Goal: Information Seeking & Learning: Learn about a topic

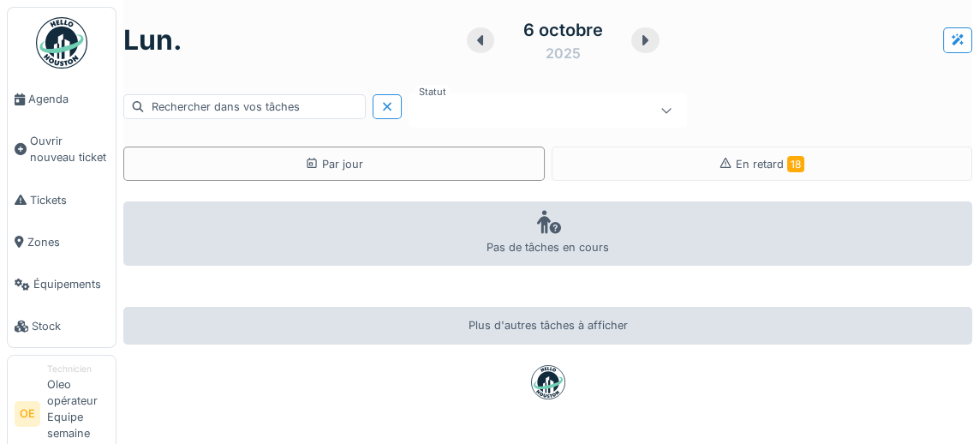
click at [45, 103] on span "Agenda" at bounding box center [68, 99] width 81 height 16
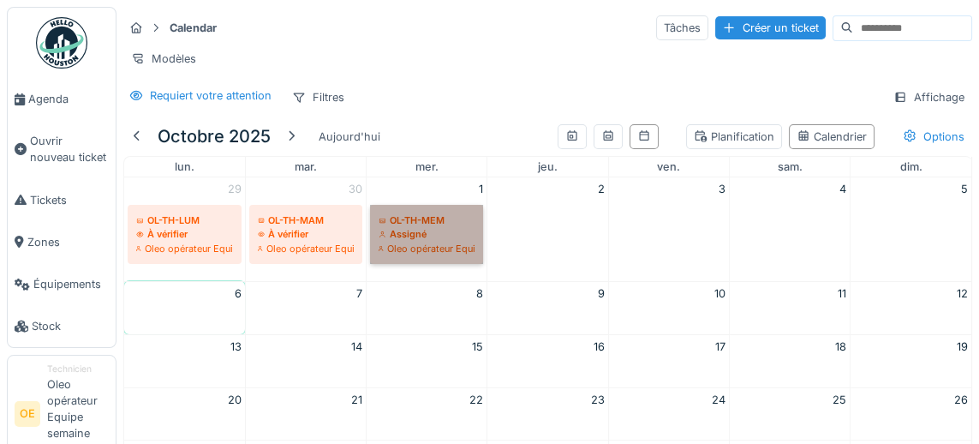
click at [429, 229] on link "OL-TH-MEM Assigné Oleo opérateur Equipe semaine matin" at bounding box center [426, 234] width 113 height 59
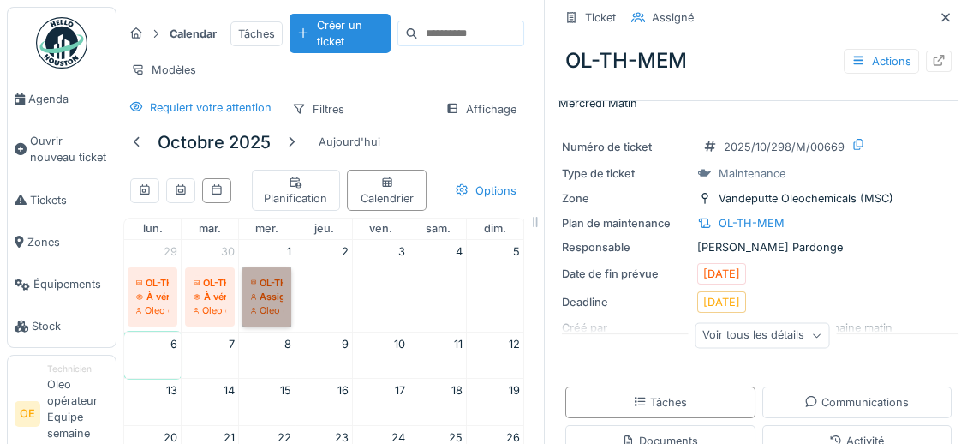
scroll to position [45, 0]
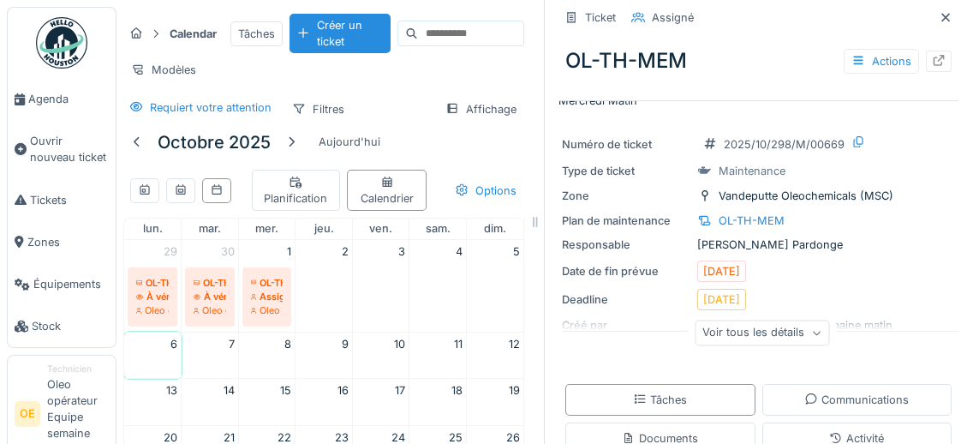
click at [814, 337] on icon at bounding box center [816, 333] width 10 height 9
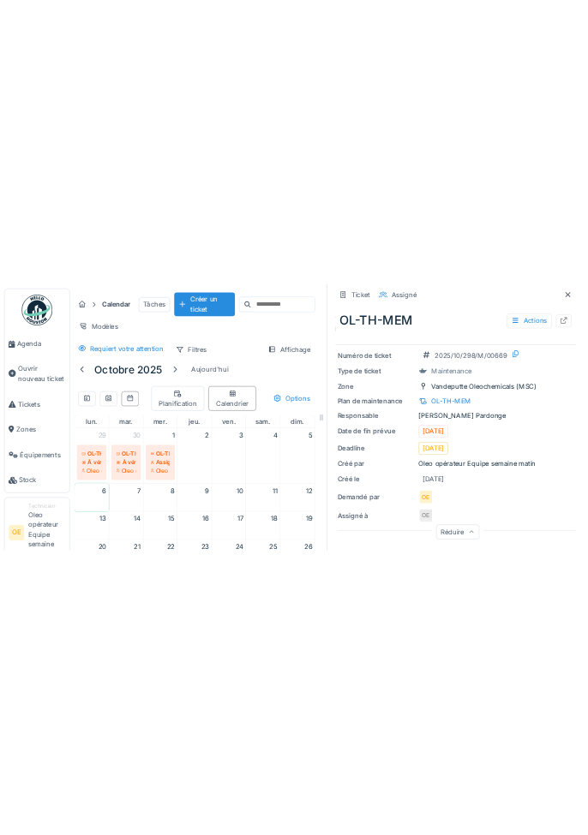
scroll to position [0, 0]
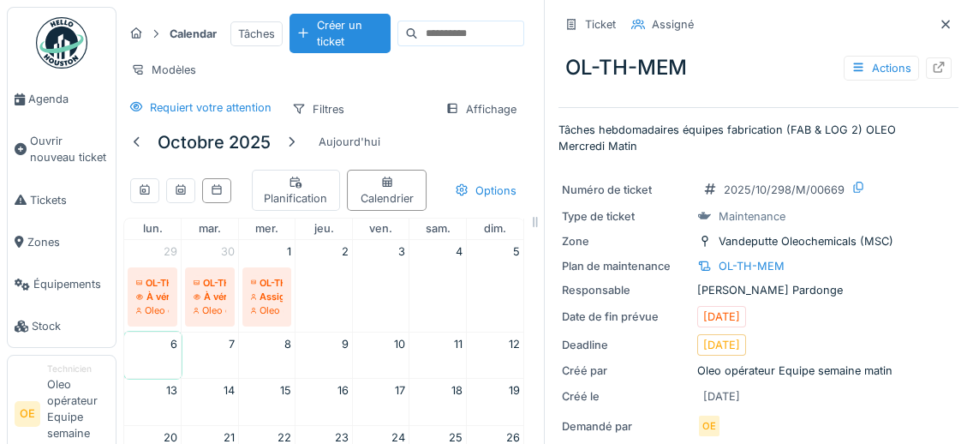
click at [937, 76] on div at bounding box center [939, 67] width 26 height 21
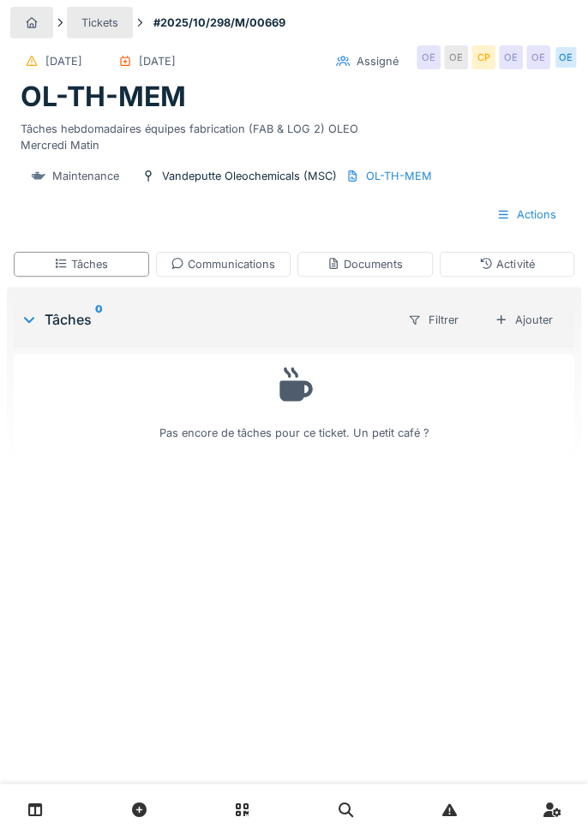
click at [389, 180] on div "OL-TH-MEM" at bounding box center [399, 176] width 66 height 16
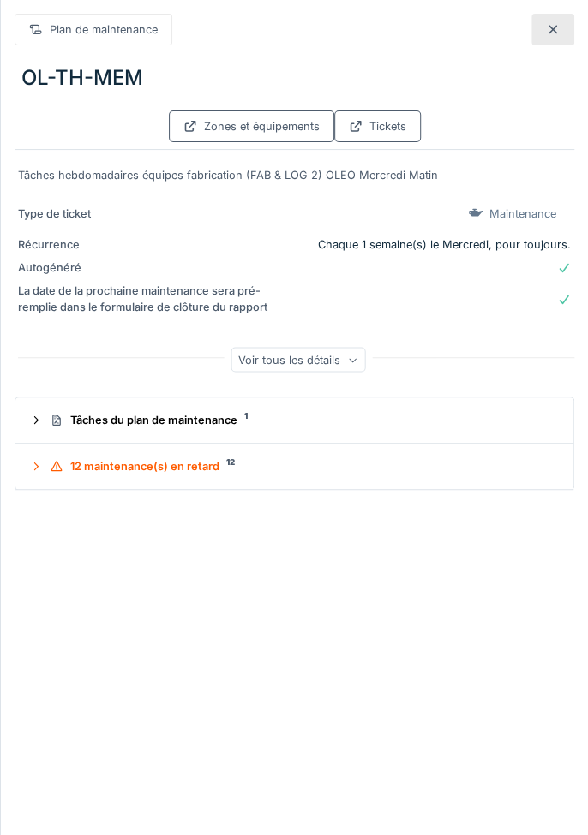
click at [339, 368] on div "Voir tous les détails" at bounding box center [297, 360] width 134 height 25
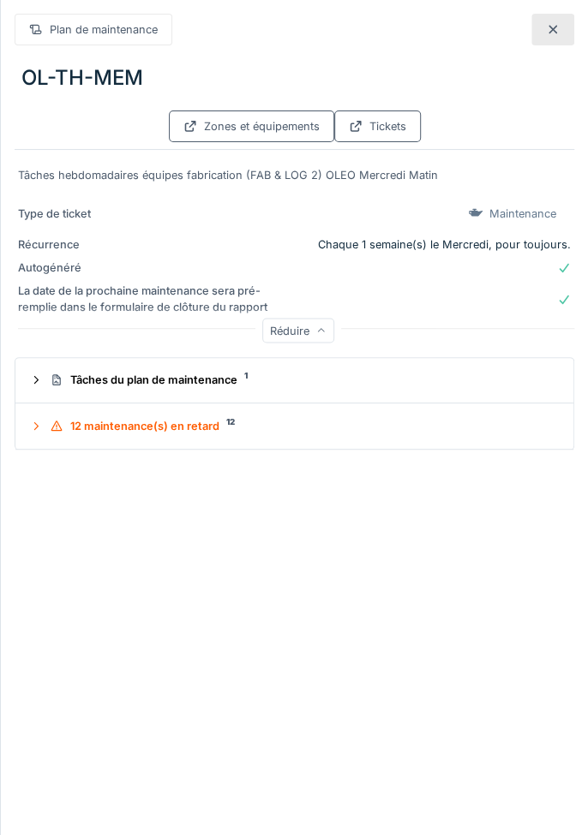
click at [312, 338] on div "Réduire" at bounding box center [298, 331] width 72 height 25
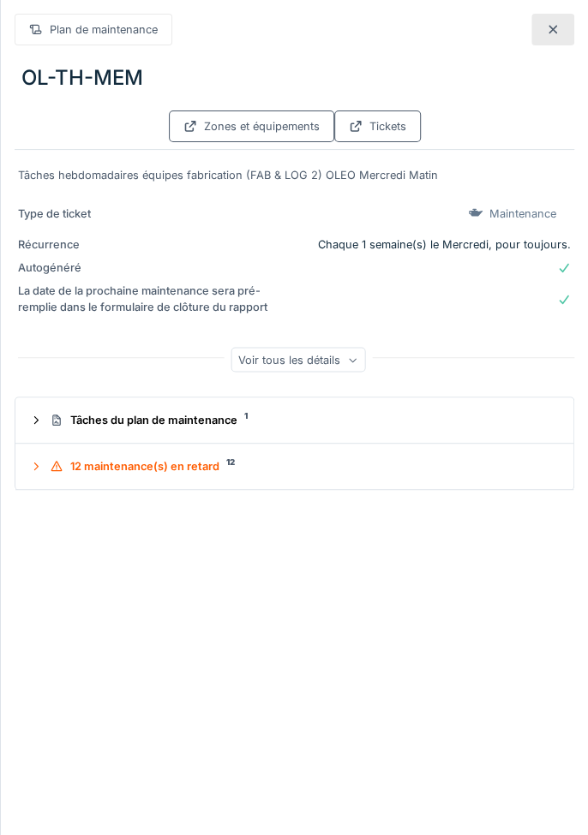
click at [374, 433] on summary "Tâches du plan de maintenance 1" at bounding box center [294, 420] width 544 height 32
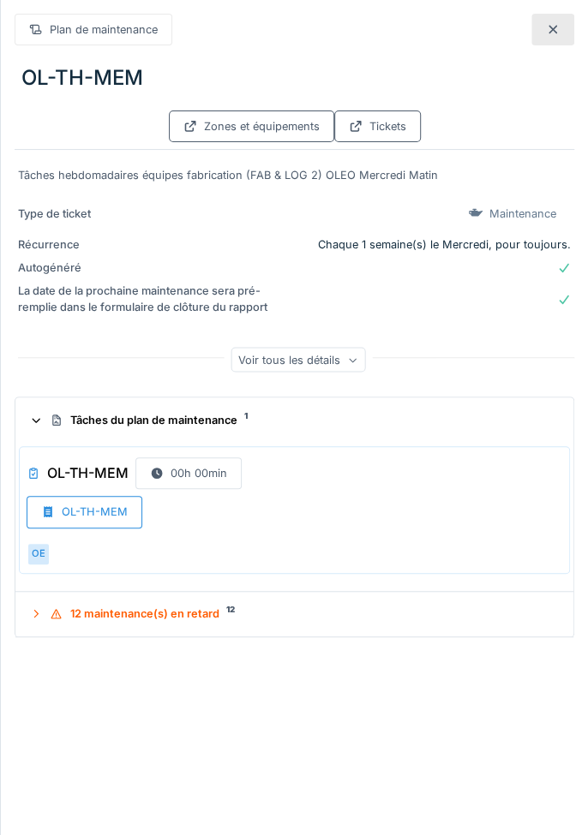
click at [104, 443] on div "OL-TH-MEM" at bounding box center [85, 512] width 116 height 32
click at [86, 443] on div "OL-TH-MEM" at bounding box center [85, 512] width 116 height 32
click at [94, 443] on div "OL-TH-MEM" at bounding box center [85, 512] width 116 height 32
click at [97, 443] on div "OL-TH-MEM" at bounding box center [85, 512] width 116 height 32
click at [86, 443] on div "OL-TH-MEM" at bounding box center [95, 512] width 66 height 16
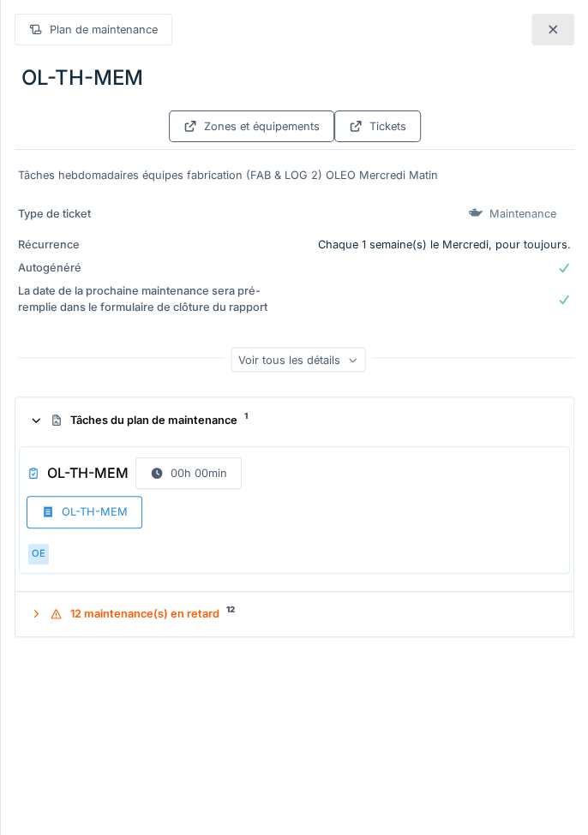
click at [81, 443] on h3 "OL-TH-MEM" at bounding box center [87, 473] width 81 height 16
click at [42, 427] on div at bounding box center [35, 421] width 16 height 14
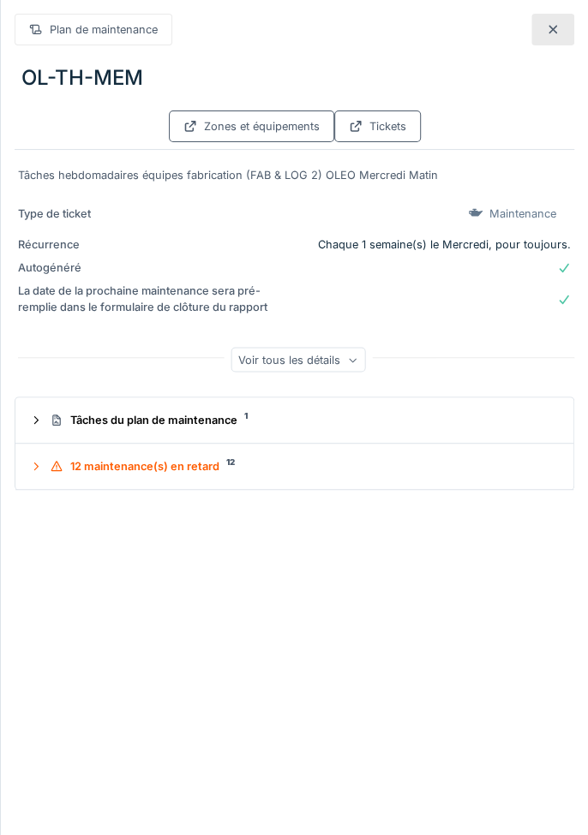
click at [28, 443] on summary "12 maintenance(s) en retard 12" at bounding box center [294, 467] width 544 height 32
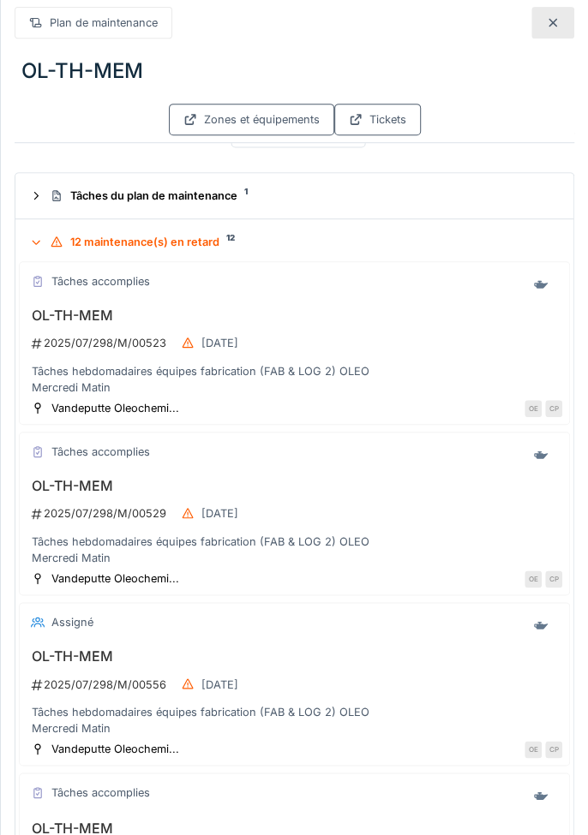
scroll to position [231, 0]
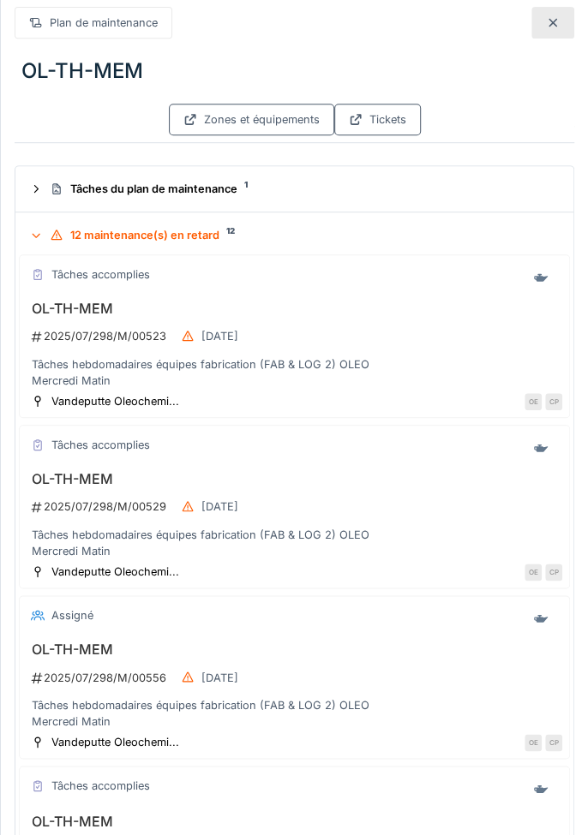
click at [78, 320] on div "2025/07/298/M/00523 16/07/2025" at bounding box center [296, 336] width 532 height 32
click at [75, 373] on div "Tâches hebdomadaires équipes fabrication (FAB & LOG 2) OLEO Mercredi Matin" at bounding box center [294, 372] width 535 height 33
click at [76, 403] on div "Vandeputte Oleochemi..." at bounding box center [115, 401] width 128 height 16
click at [81, 312] on h3 "OL-TH-MEM" at bounding box center [294, 309] width 535 height 16
click at [81, 306] on h3 "OL-TH-MEM" at bounding box center [294, 309] width 535 height 16
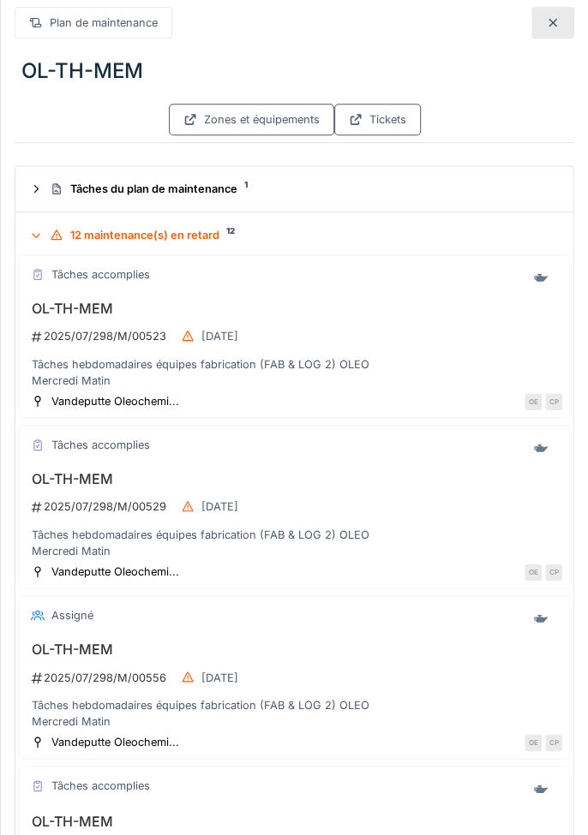
click at [120, 340] on div "2025/07/298/M/00523 16/07/2025" at bounding box center [296, 336] width 532 height 32
click at [206, 382] on div "Tâches hebdomadaires équipes fabrication (FAB & LOG 2) OLEO Mercredi Matin" at bounding box center [294, 372] width 535 height 33
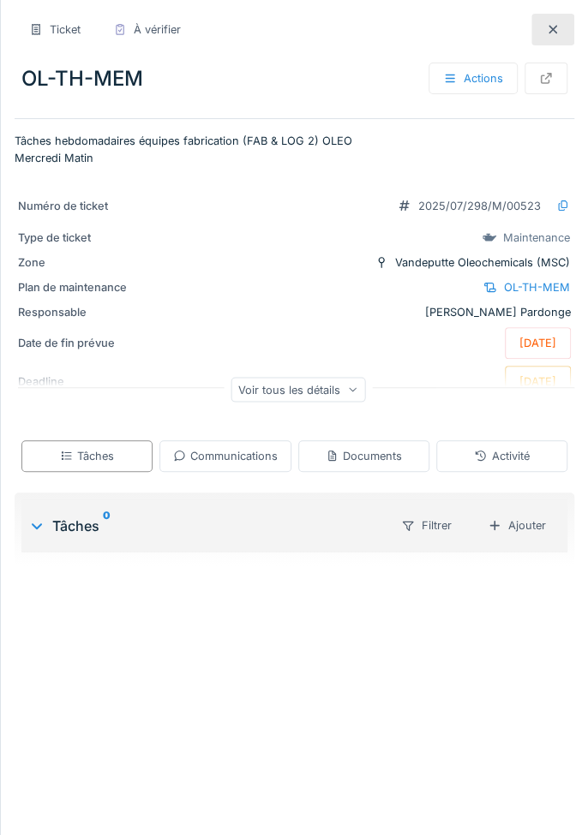
click at [329, 399] on div "Voir tous les détails" at bounding box center [297, 389] width 134 height 25
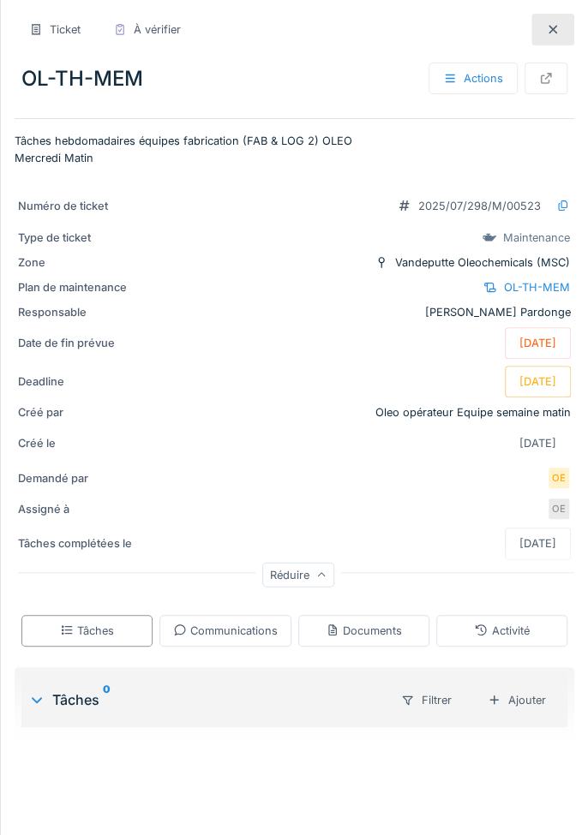
click at [531, 288] on div "OL-TH-MEM" at bounding box center [537, 287] width 66 height 16
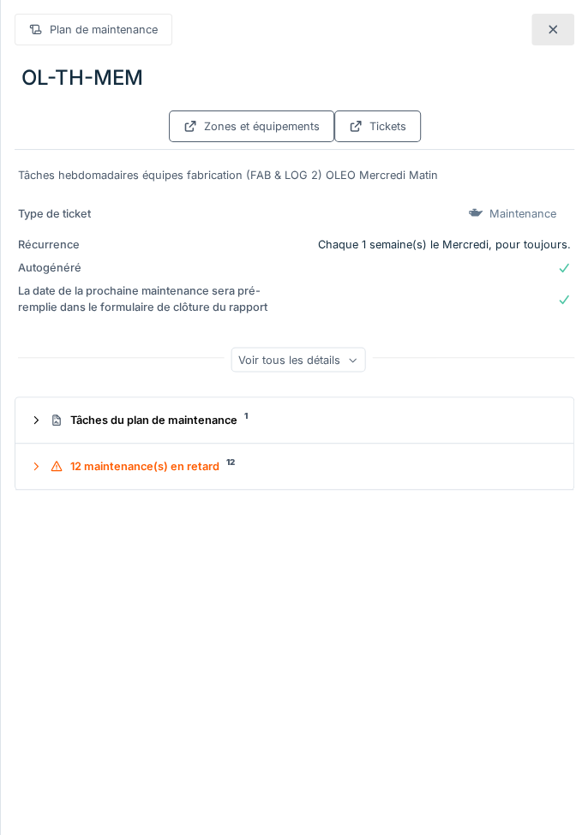
click at [341, 371] on div "Voir tous les détails" at bounding box center [297, 360] width 134 height 25
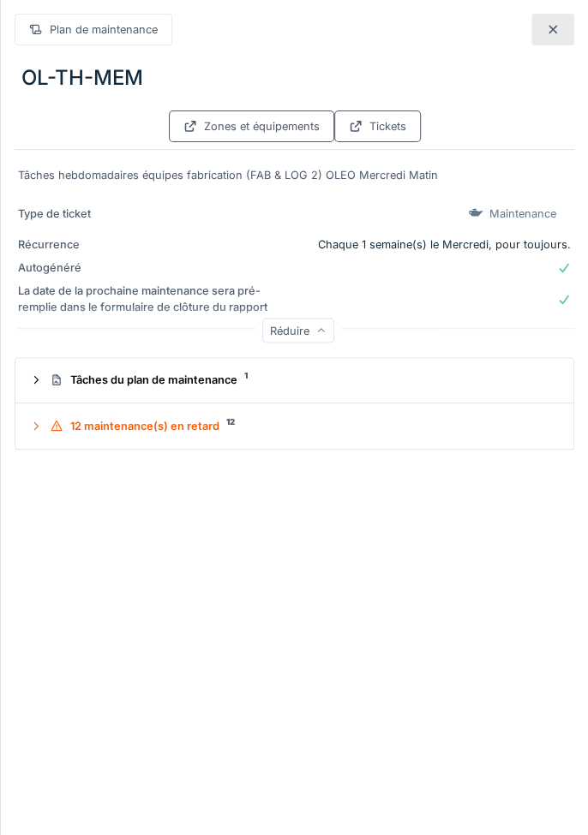
click at [313, 337] on div "Réduire" at bounding box center [298, 331] width 72 height 25
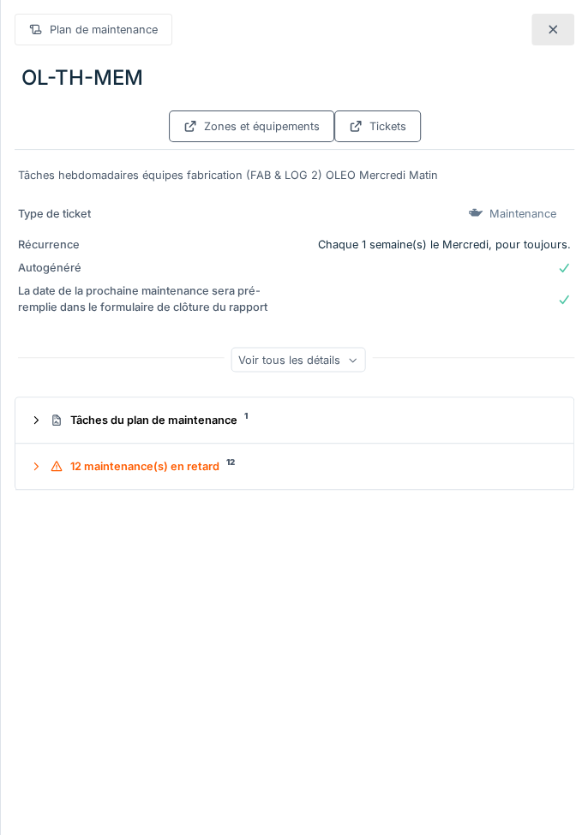
click at [189, 472] on div "12 maintenance(s) en retard 12" at bounding box center [301, 466] width 503 height 16
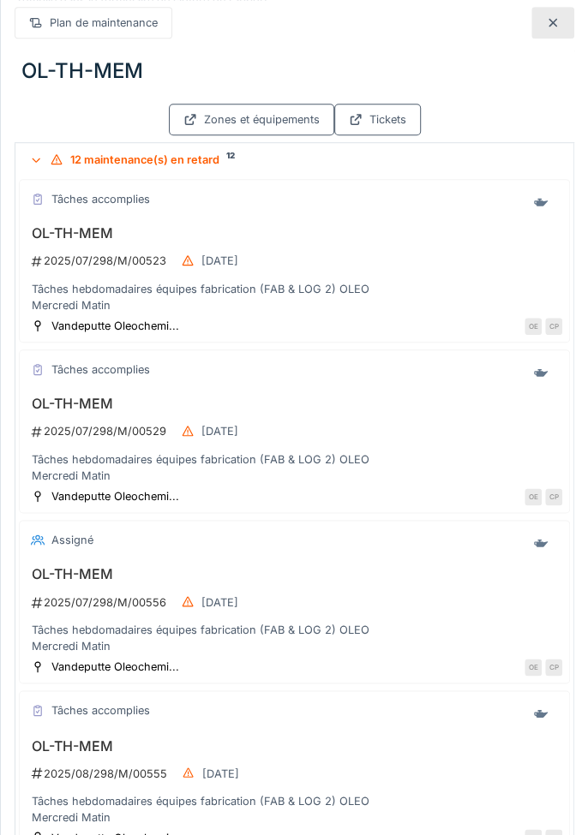
scroll to position [308, 0]
click at [90, 298] on div "Tâches hebdomadaires équipes fabrication (FAB & LOG 2) OLEO Mercredi Matin" at bounding box center [294, 296] width 535 height 33
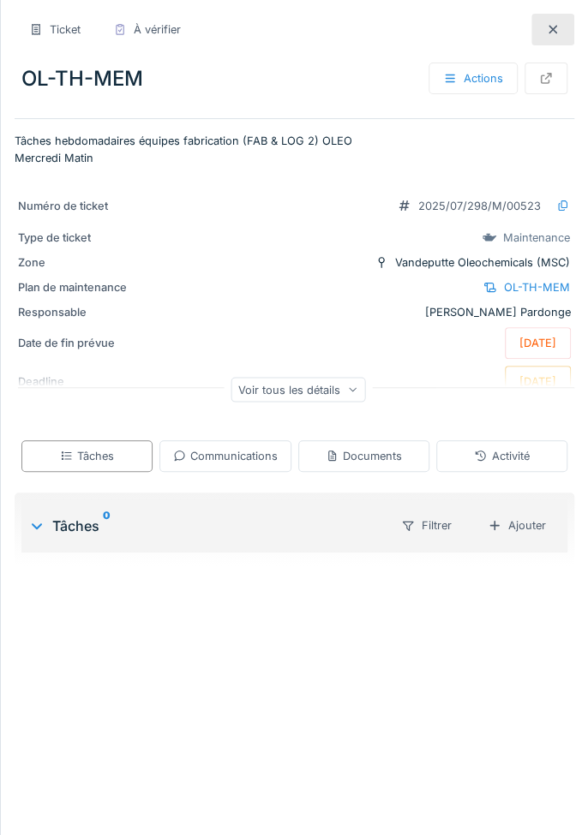
click at [559, 38] on div at bounding box center [552, 30] width 43 height 32
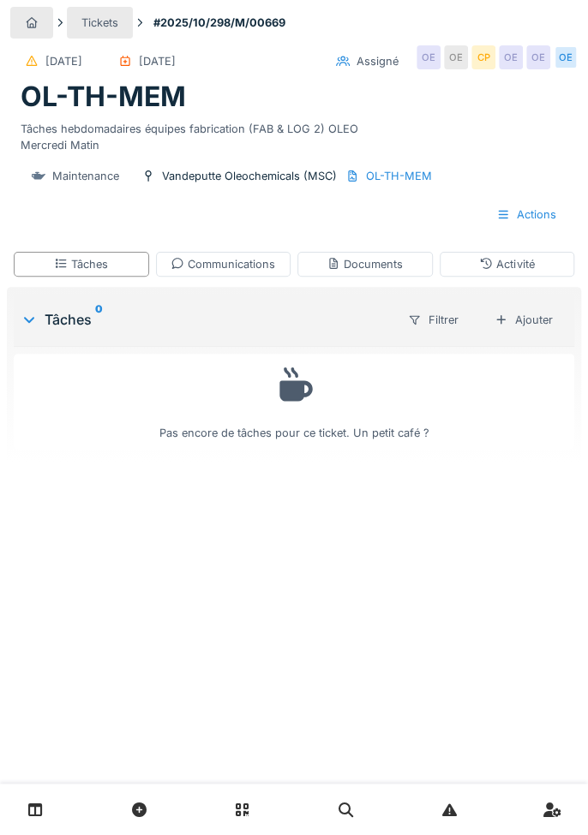
click at [397, 182] on div "OL-TH-MEM" at bounding box center [399, 176] width 66 height 16
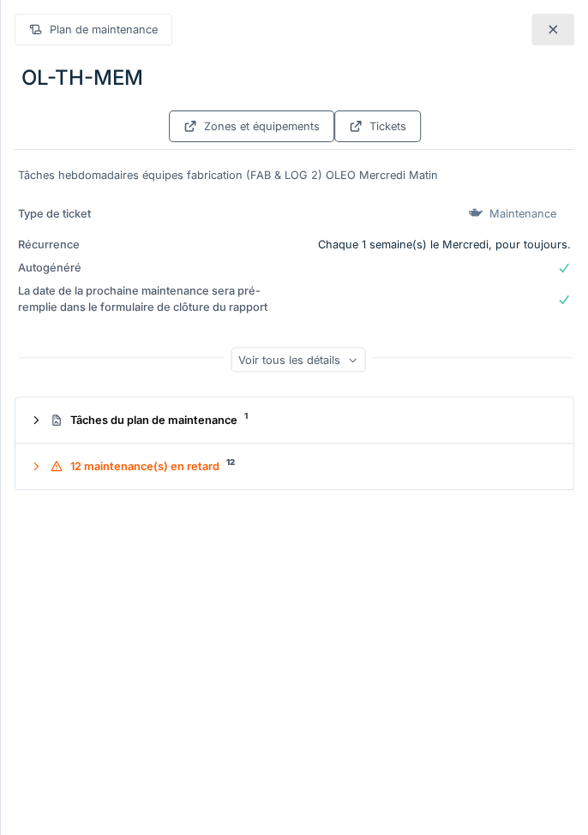
click at [553, 39] on div at bounding box center [552, 30] width 43 height 32
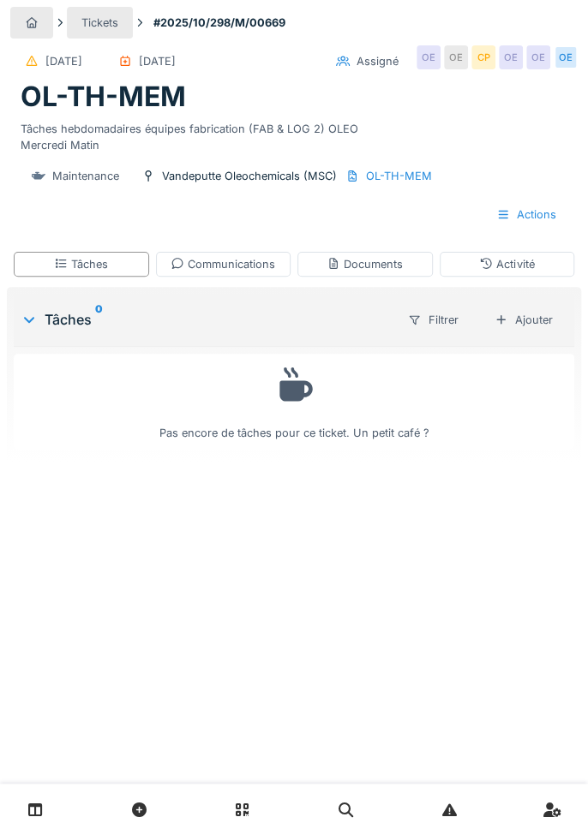
click at [382, 268] on div "Documents" at bounding box center [364, 264] width 76 height 16
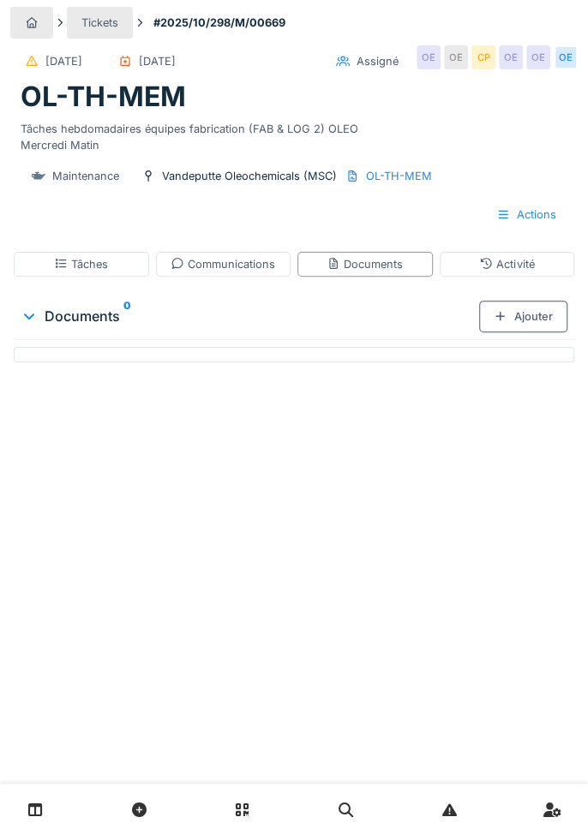
click at [224, 271] on div "Communications" at bounding box center [223, 264] width 135 height 25
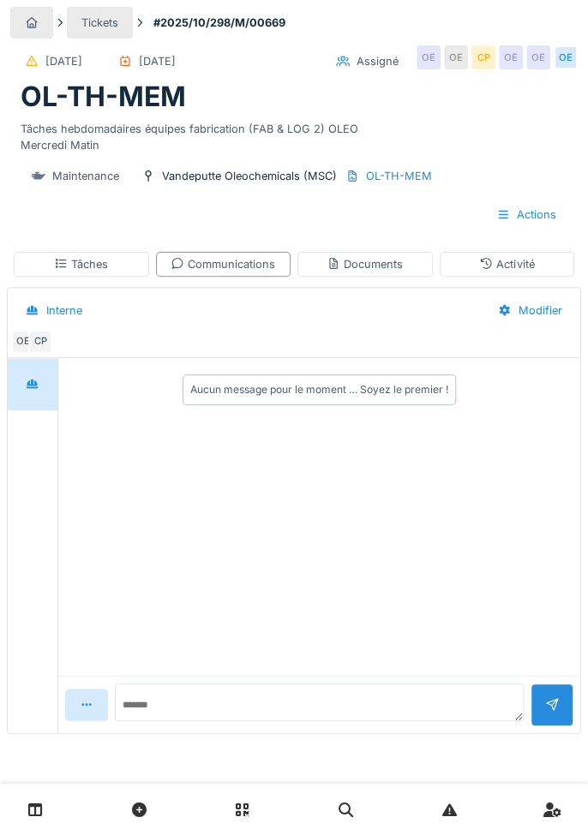
click at [524, 219] on div "Actions" at bounding box center [525, 215] width 89 height 32
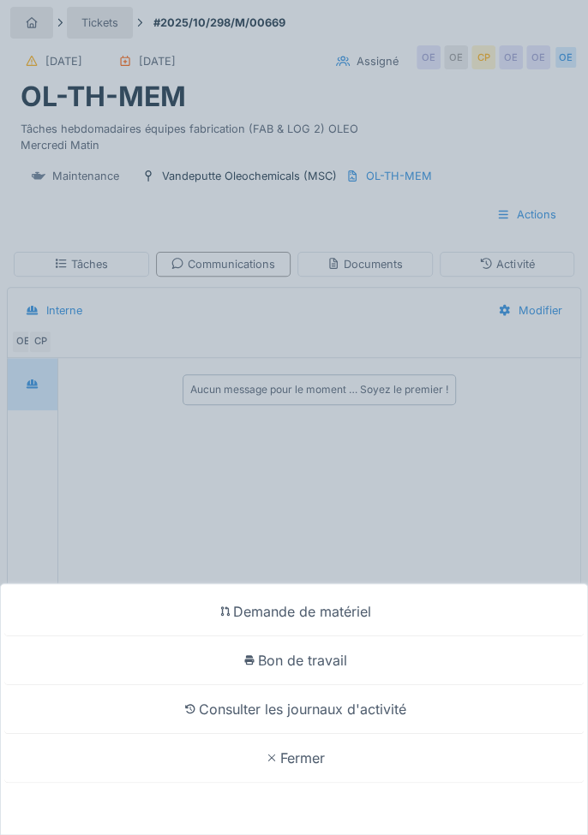
click at [326, 777] on div "Fermer" at bounding box center [293, 758] width 579 height 49
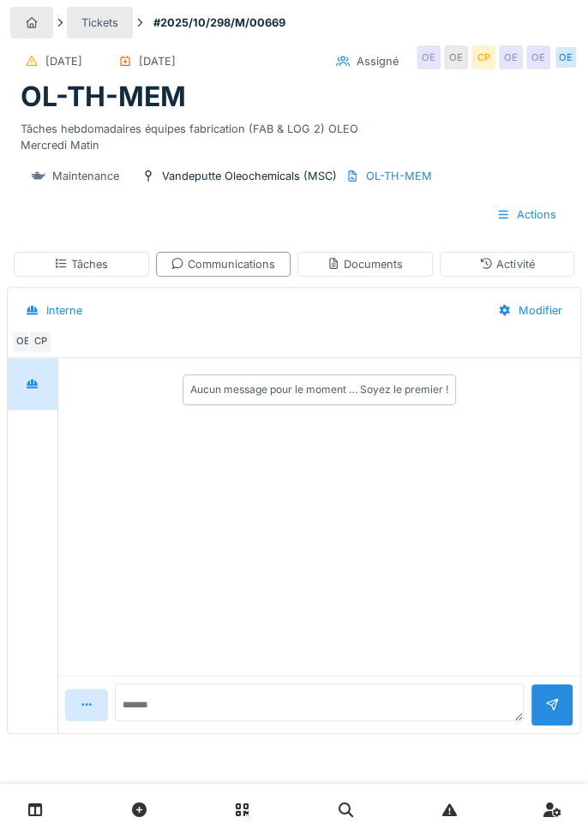
click at [46, 271] on div "Tâches" at bounding box center [81, 264] width 135 height 25
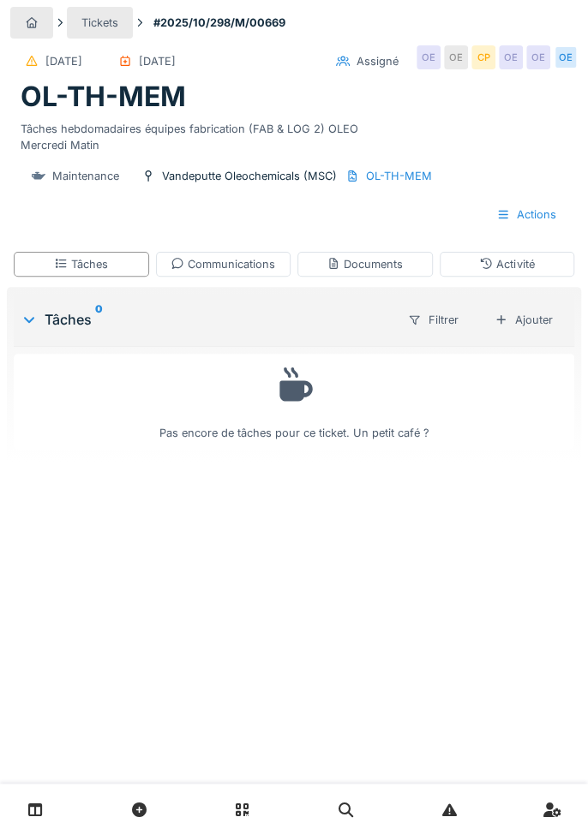
click at [382, 271] on div "Documents" at bounding box center [364, 264] width 135 height 25
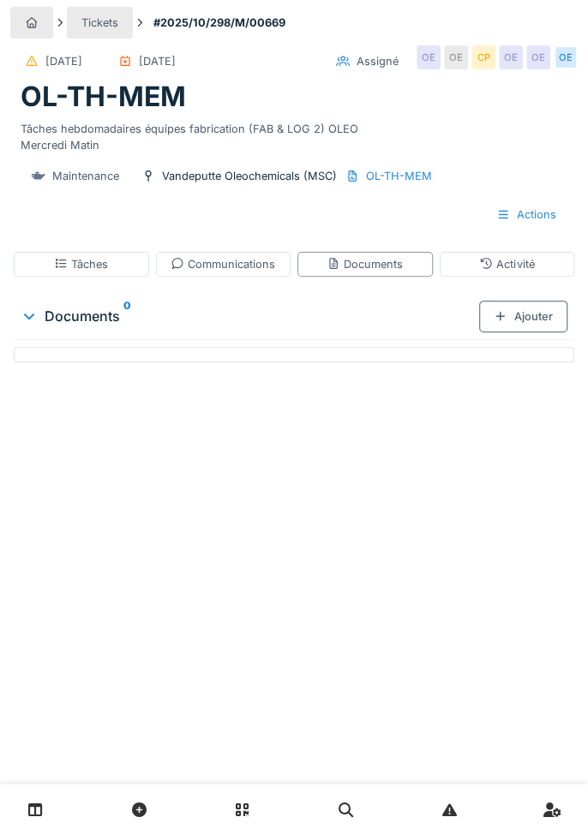
click at [77, 269] on div "Tâches" at bounding box center [81, 264] width 135 height 25
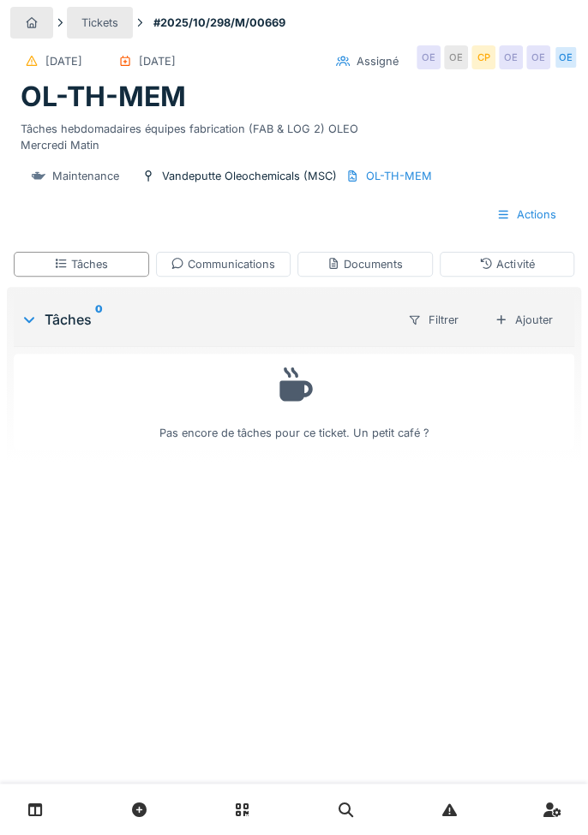
click at [528, 221] on div "Actions" at bounding box center [525, 215] width 89 height 32
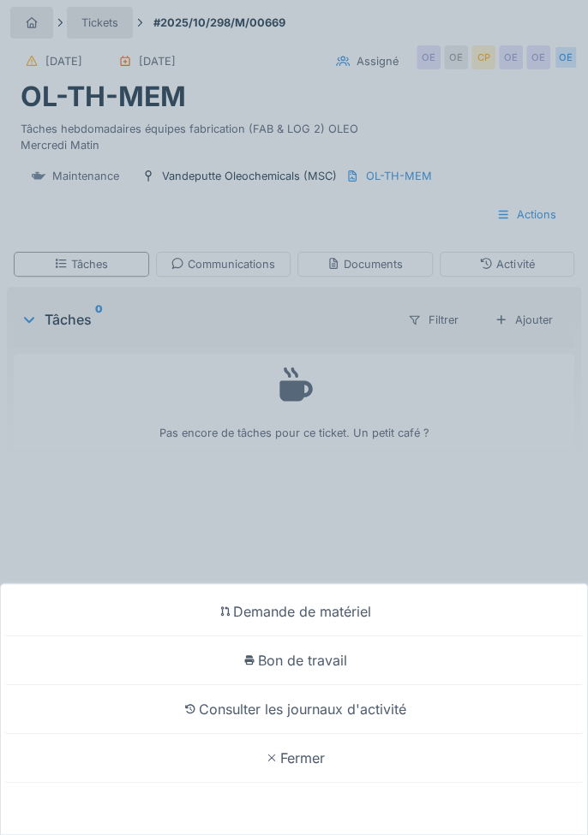
click at [310, 773] on div "Fermer" at bounding box center [293, 758] width 579 height 49
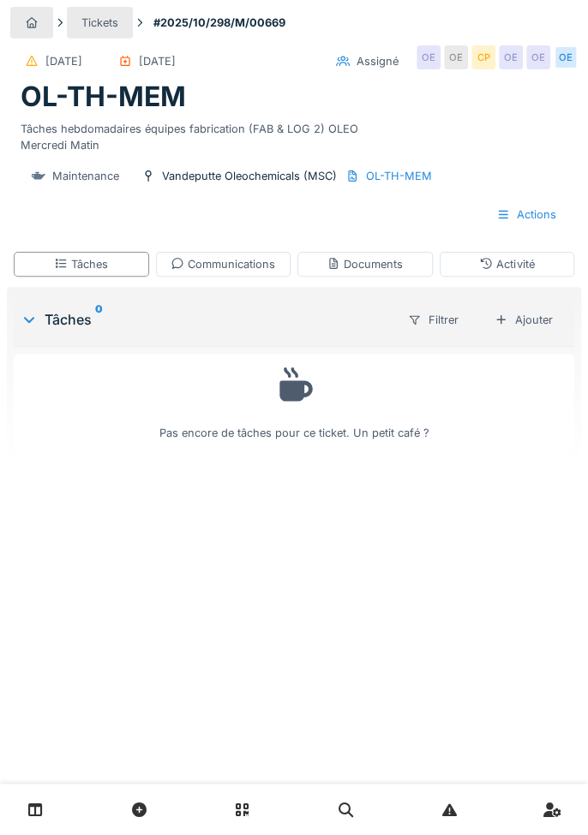
click at [387, 182] on div "OL-TH-MEM" at bounding box center [399, 176] width 66 height 16
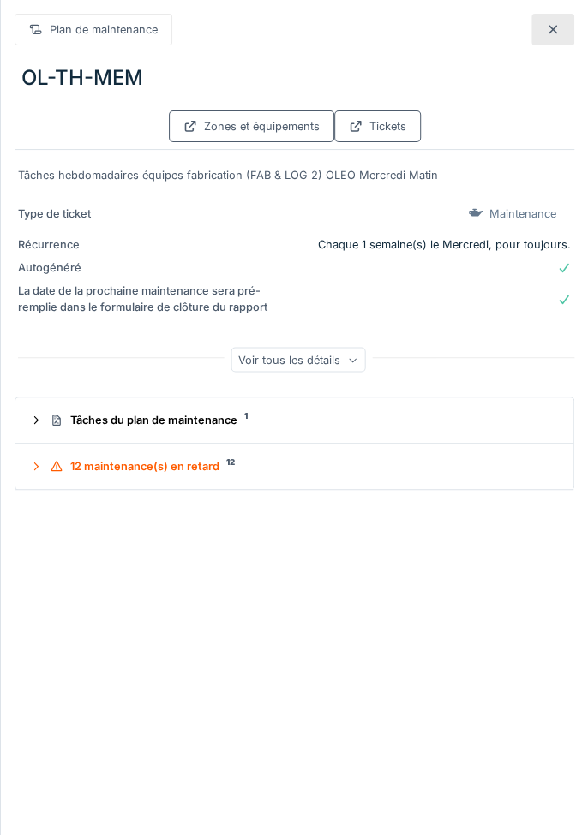
click at [375, 182] on div "Tâches hebdomadaires équipes fabrication (FAB & LOG 2) OLEO Mercredi Matin Type…" at bounding box center [294, 270] width 559 height 240
click at [388, 182] on div "Tâches hebdomadaires équipes fabrication (FAB & LOG 2) OLEO Mercredi Matin" at bounding box center [294, 175] width 553 height 16
click at [401, 173] on div "Tâches hebdomadaires équipes fabrication (FAB & LOG 2) OLEO Mercredi Matin" at bounding box center [294, 175] width 553 height 16
click at [252, 139] on div "Zones et équipements" at bounding box center [251, 127] width 165 height 32
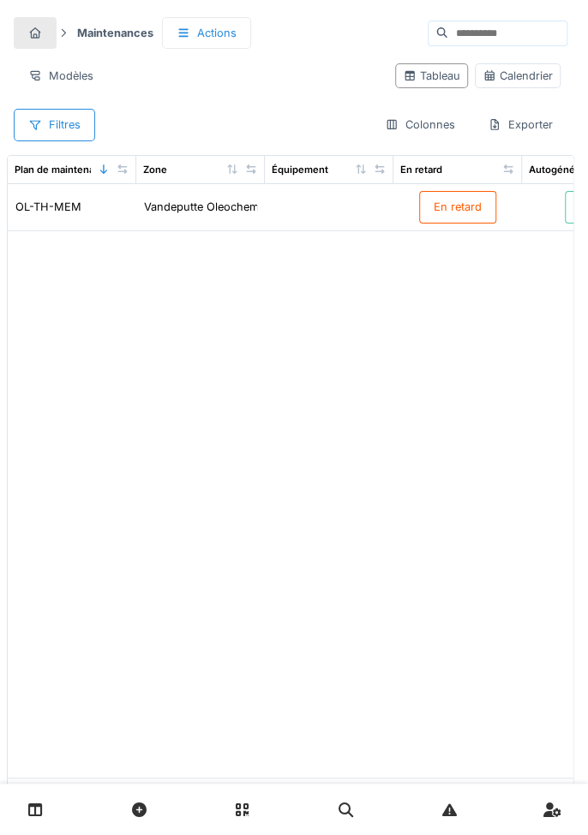
click at [31, 207] on div "OL-TH-MEM" at bounding box center [48, 207] width 66 height 16
